Goal: Task Accomplishment & Management: Use online tool/utility

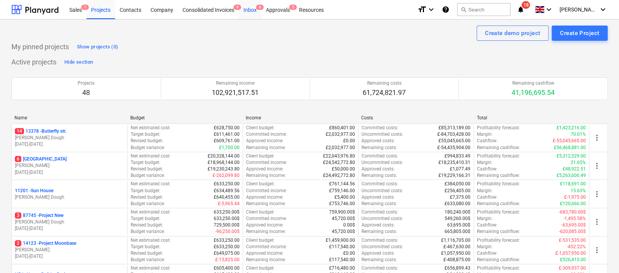
click at [244, 14] on div "Inbox 8" at bounding box center [250, 9] width 22 height 19
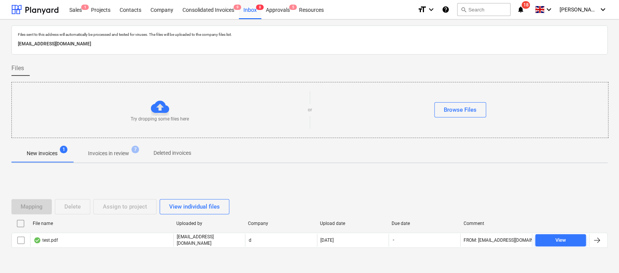
scroll to position [22, 0]
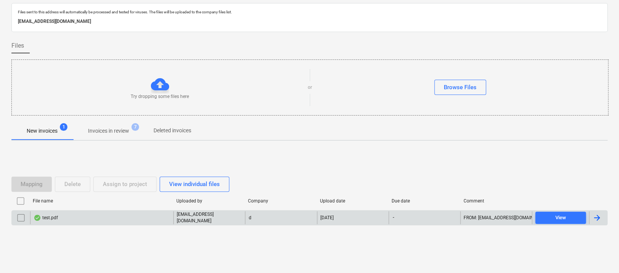
click at [72, 214] on div "test.pdf" at bounding box center [101, 217] width 143 height 13
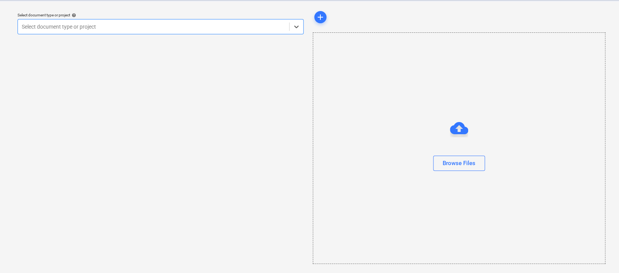
scroll to position [19, 0]
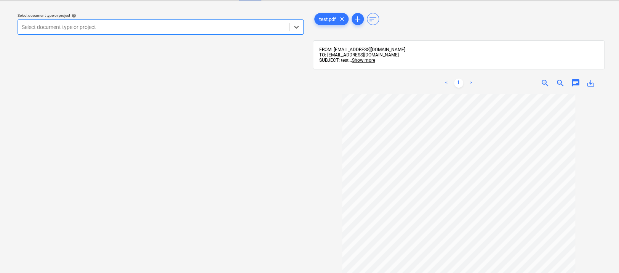
click at [223, 25] on div at bounding box center [153, 27] width 263 height 8
click at [198, 17] on div "Select document type or project help" at bounding box center [161, 15] width 286 height 5
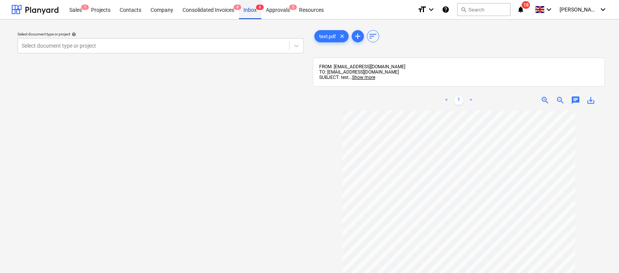
click at [239, 13] on div "Inbox 8" at bounding box center [250, 9] width 22 height 19
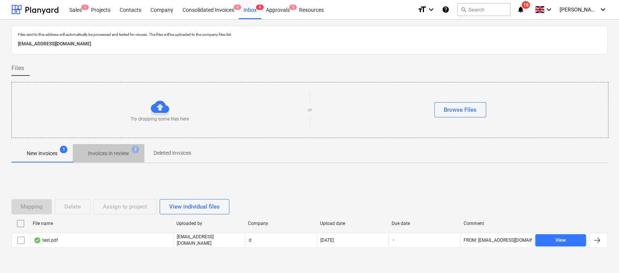
click at [100, 158] on span "Invoices in review 7" at bounding box center [109, 153] width 72 height 14
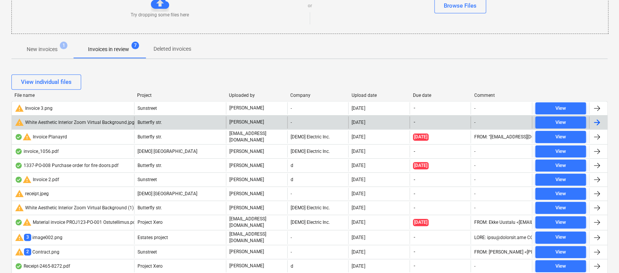
scroll to position [109, 0]
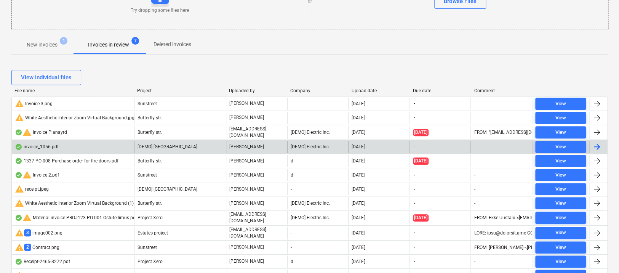
click at [100, 147] on div "invoice_1056.pdf" at bounding box center [73, 146] width 122 height 12
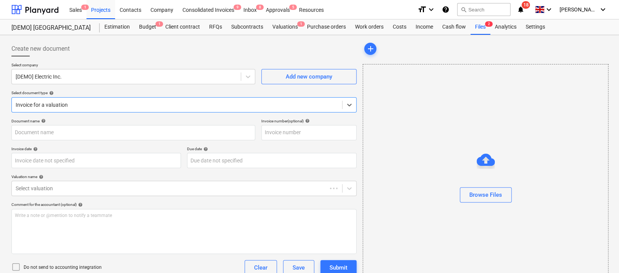
type input "1056"
type input "[DATE]"
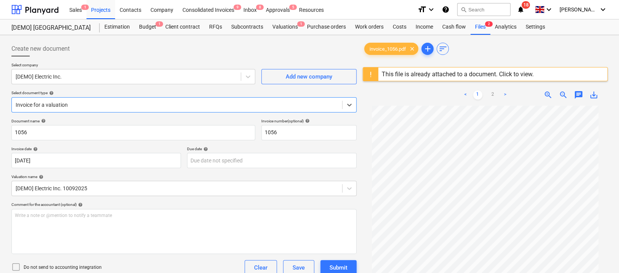
scroll to position [15, 0]
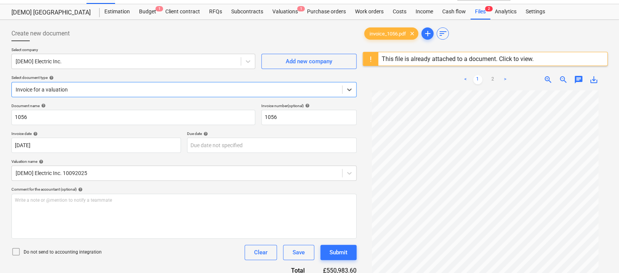
click at [89, 79] on div "Select document type help" at bounding box center [183, 77] width 345 height 5
click at [84, 87] on div at bounding box center [177, 90] width 322 height 8
click at [73, 257] on div "Standalone purchase invoice or receipt" at bounding box center [309, 260] width 619 height 6
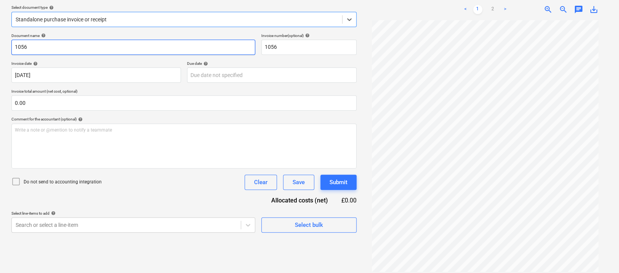
scroll to position [88, 0]
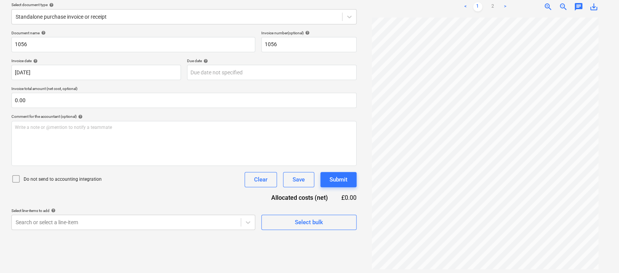
click at [194, 212] on p "Select line-items to add help" at bounding box center [133, 211] width 244 height 6
click at [194, 213] on p "Select line-items to add help" at bounding box center [133, 211] width 244 height 6
click at [189, 185] on body "Sales 1 Projects Contacts Company Consolidated Invoices 9 Inbox 8 Approvals 5 R…" at bounding box center [309, 48] width 619 height 273
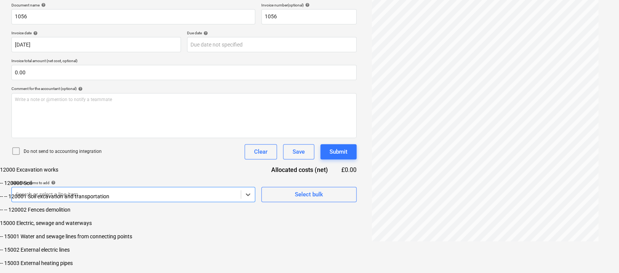
scroll to position [53, 0]
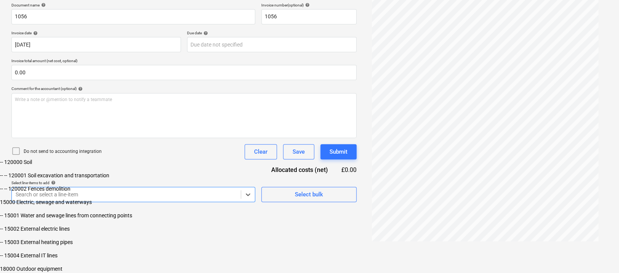
click at [105, 244] on div "-- 15003 External heating pipes" at bounding box center [309, 242] width 619 height 6
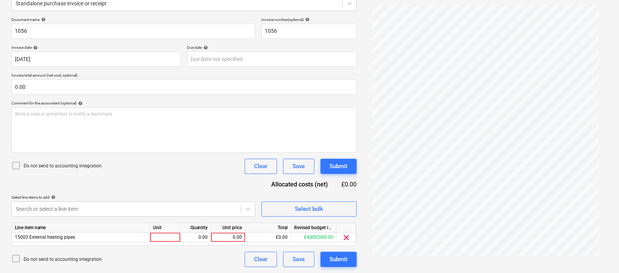
scroll to position [101, 0]
click at [130, 97] on div "Document name help 1056 Invoice number (optional) help 1056 Invoice date help […" at bounding box center [183, 142] width 345 height 249
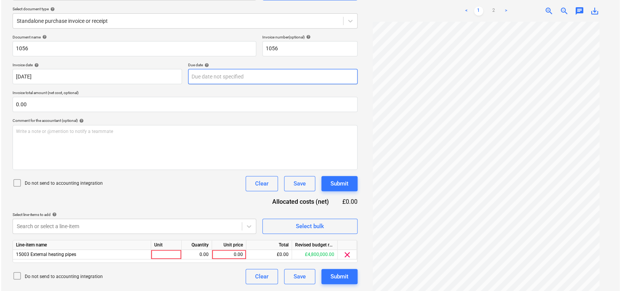
scroll to position [0, 0]
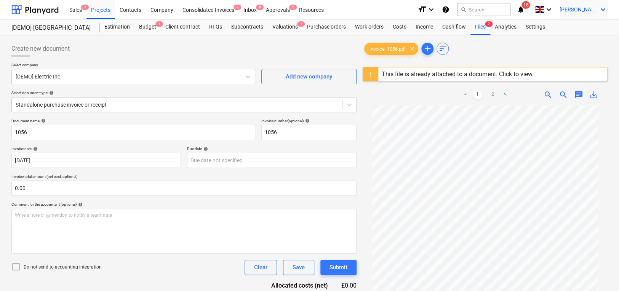
click at [597, 10] on span "[PERSON_NAME]" at bounding box center [578, 9] width 38 height 6
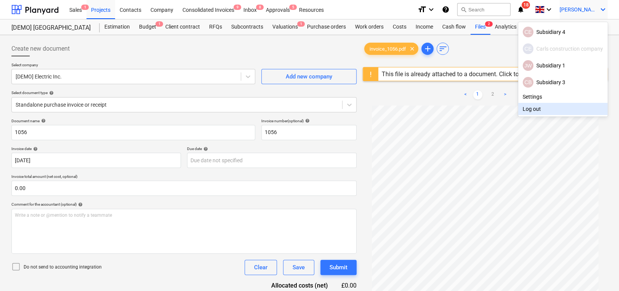
click at [525, 107] on div "Log out" at bounding box center [562, 109] width 89 height 12
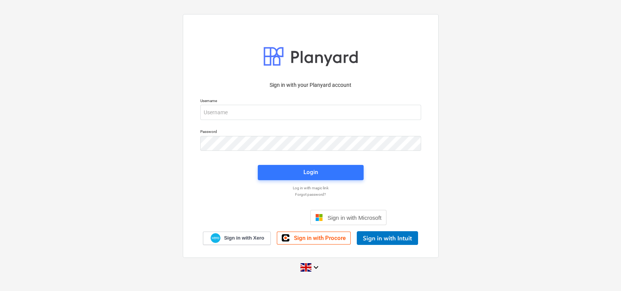
click at [229, 102] on p "Username" at bounding box center [310, 101] width 221 height 6
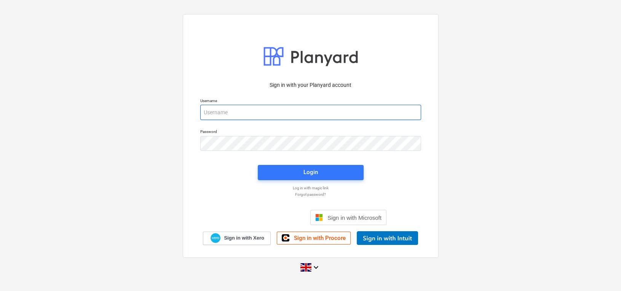
click at [225, 116] on input "email" at bounding box center [310, 112] width 221 height 15
click at [270, 118] on input "[PERSON_NAME]" at bounding box center [310, 112] width 221 height 15
type input "[PERSON_NAME][EMAIL_ADDRESS][DOMAIN_NAME]"
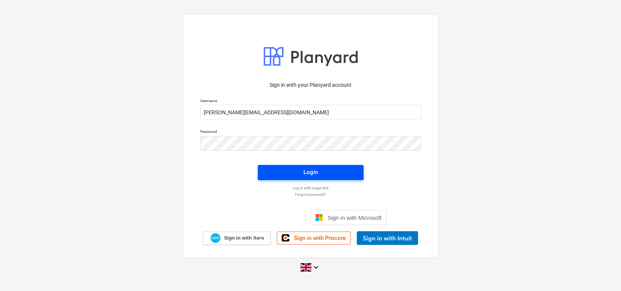
click at [307, 171] on div "Login" at bounding box center [310, 172] width 14 height 10
